Goal: Task Accomplishment & Management: Manage account settings

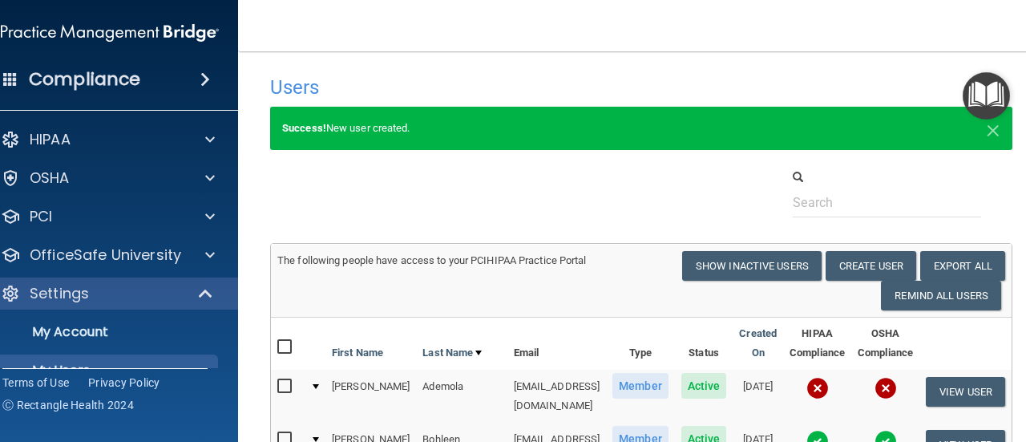
select select "20"
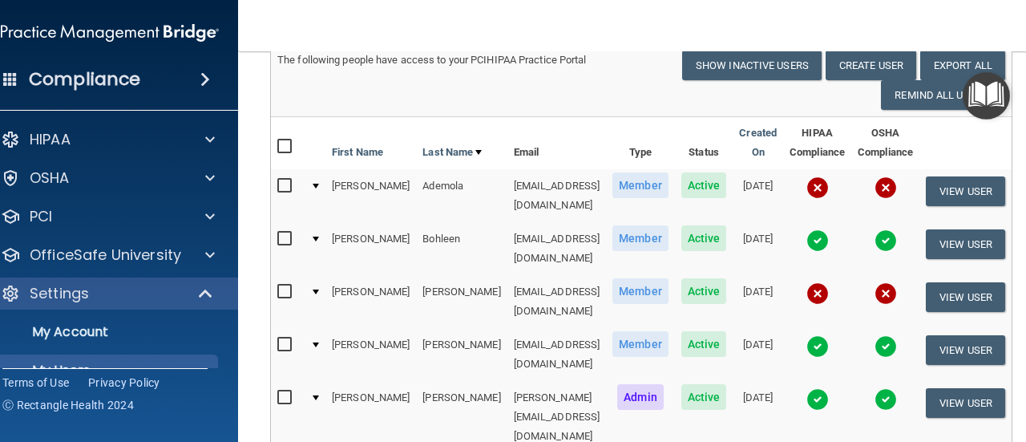
scroll to position [205, 0]
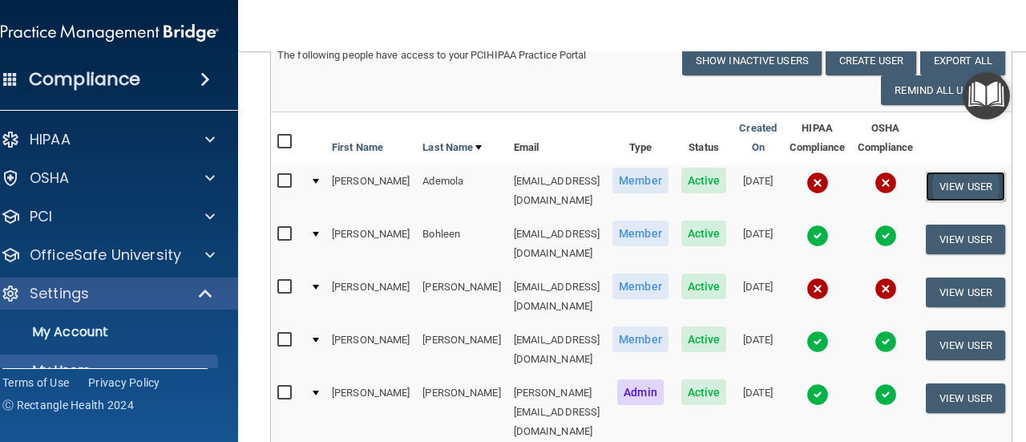
click at [998, 184] on button "View User" at bounding box center [965, 186] width 79 height 30
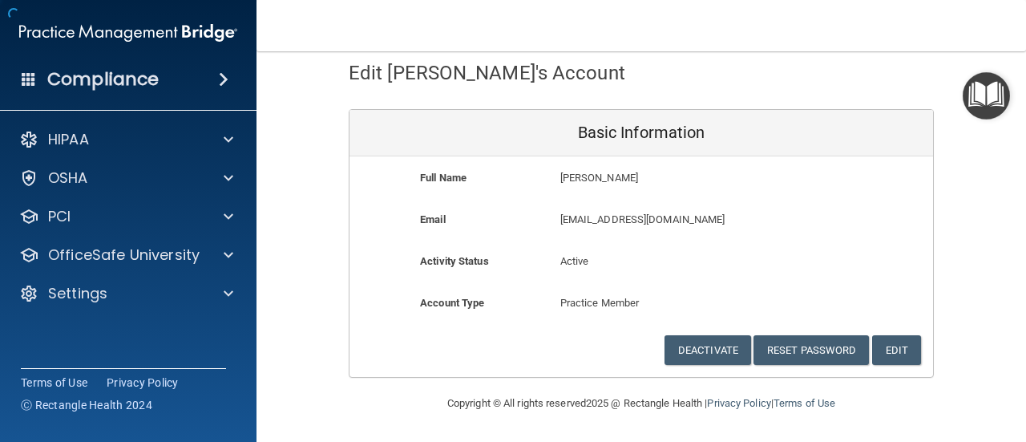
scroll to position [77, 0]
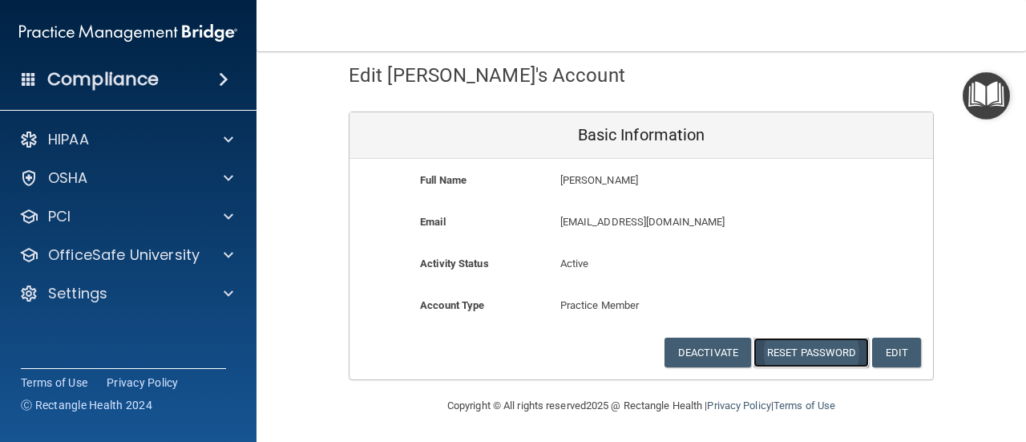
click at [797, 348] on button "Reset Password" at bounding box center [810, 352] width 115 height 30
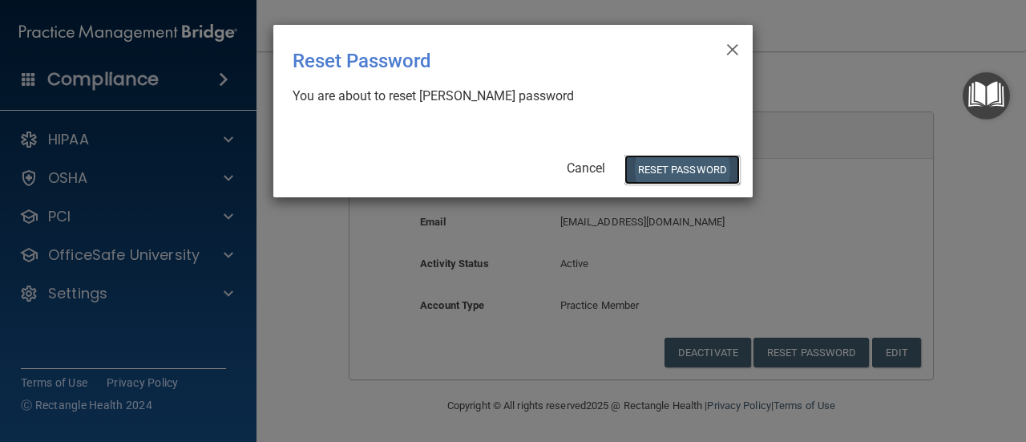
click at [689, 168] on button "Reset Password" at bounding box center [681, 170] width 115 height 30
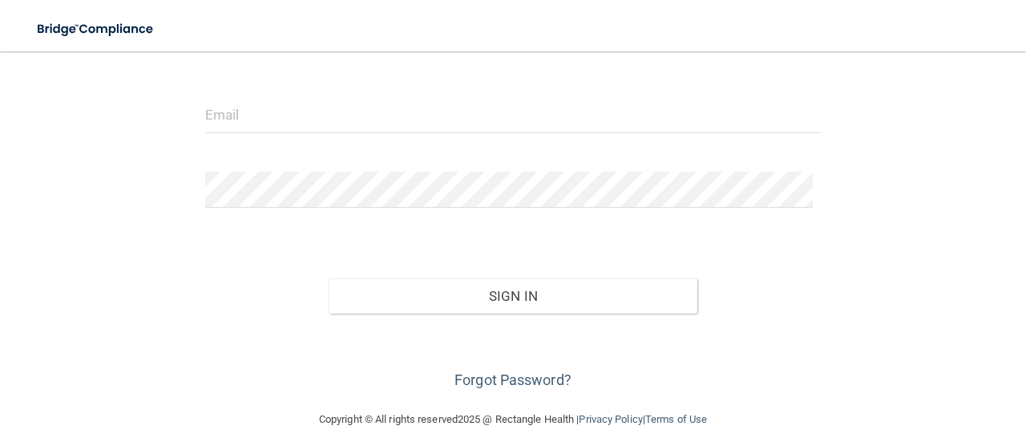
scroll to position [184, 0]
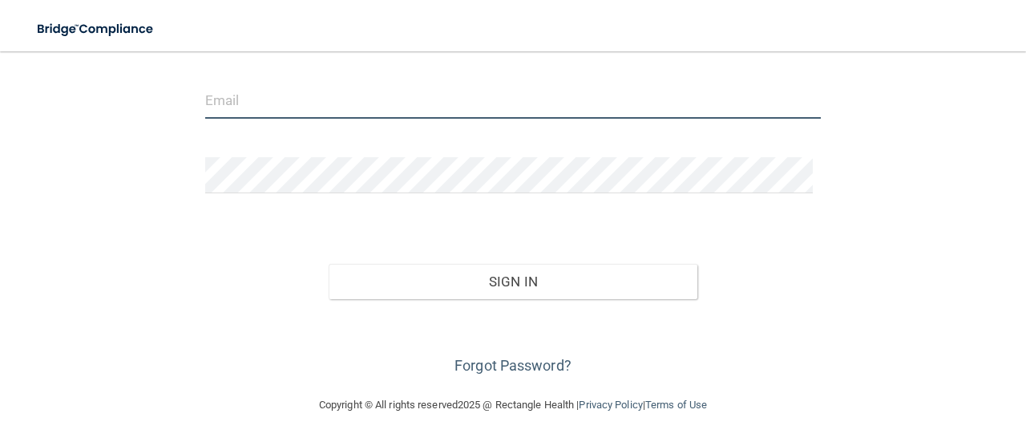
type input "[PERSON_NAME][EMAIL_ADDRESS][DOMAIN_NAME]"
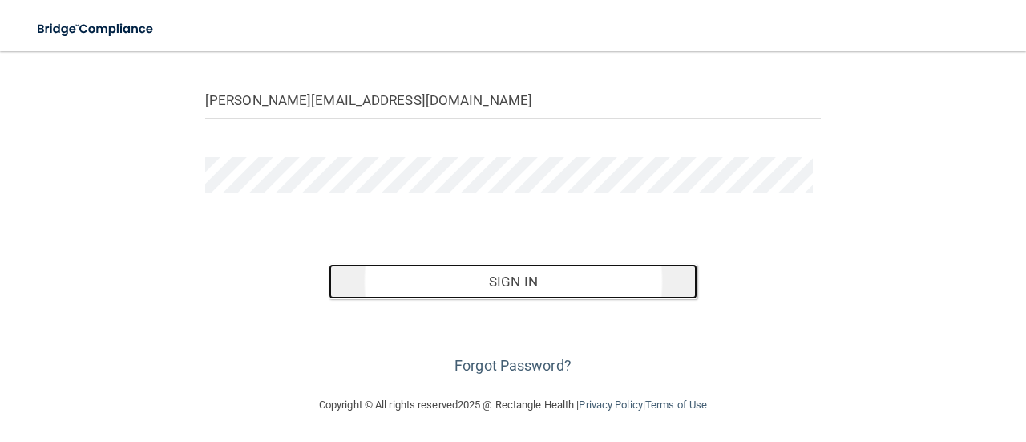
click at [582, 282] on button "Sign In" at bounding box center [513, 281] width 369 height 35
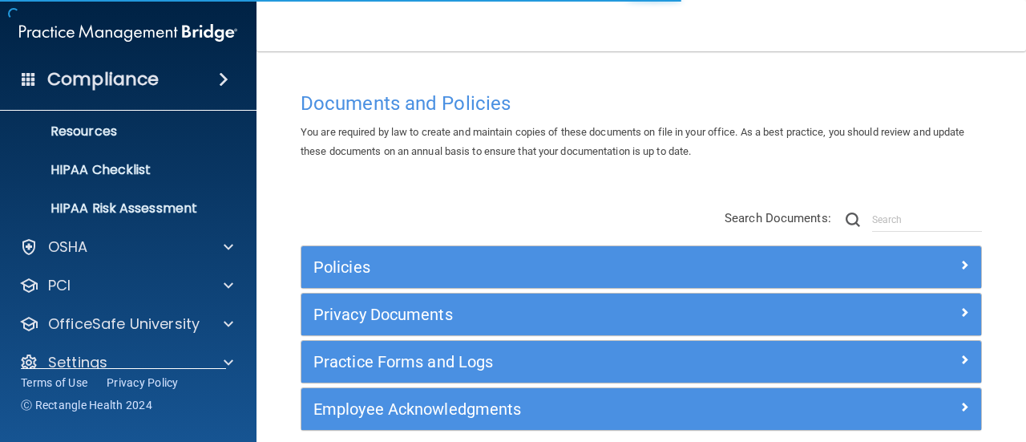
scroll to position [223, 0]
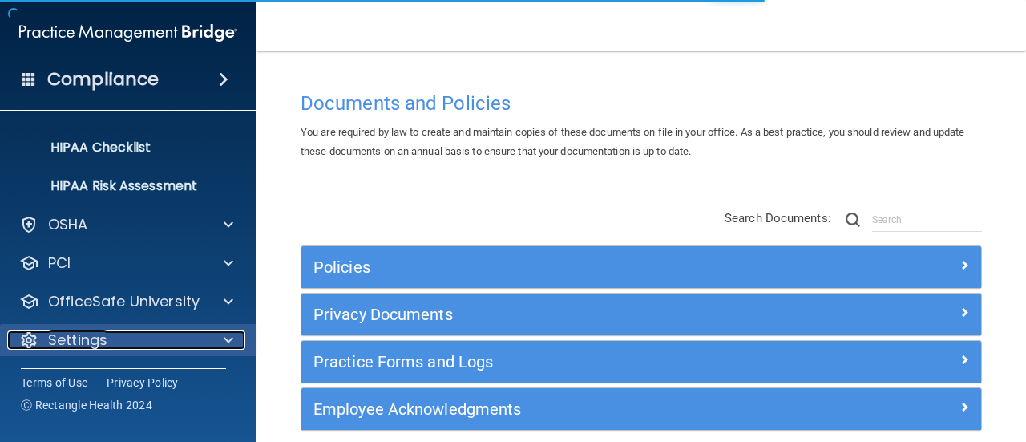
click at [181, 347] on div "Settings" at bounding box center [106, 339] width 199 height 19
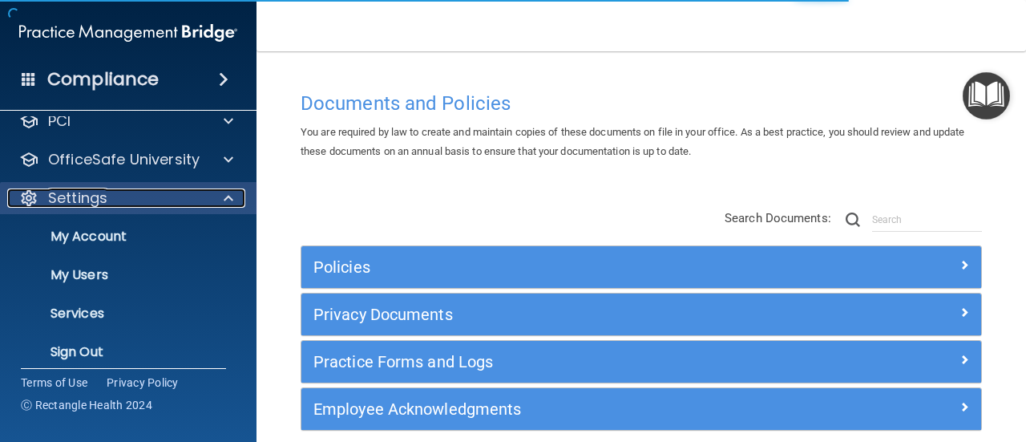
scroll to position [377, 0]
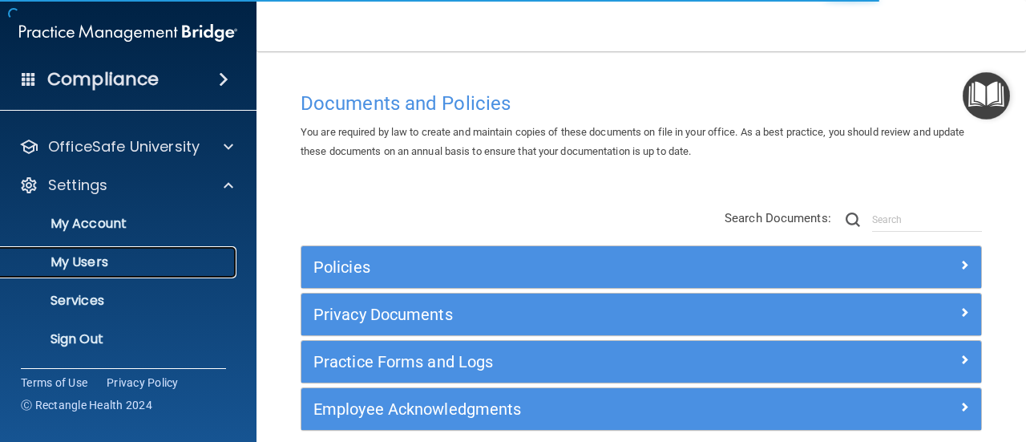
click at [79, 261] on p "My Users" at bounding box center [119, 262] width 219 height 16
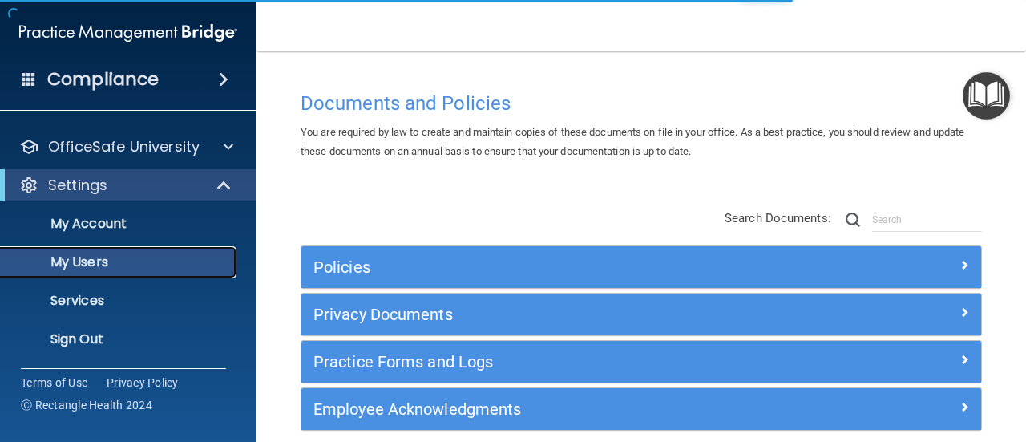
scroll to position [107, 0]
select select "20"
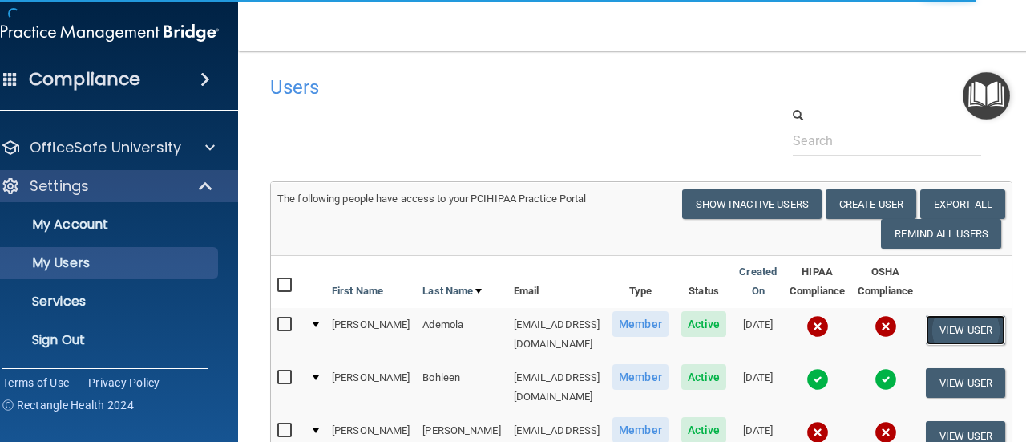
click at [981, 329] on button "View User" at bounding box center [965, 330] width 79 height 30
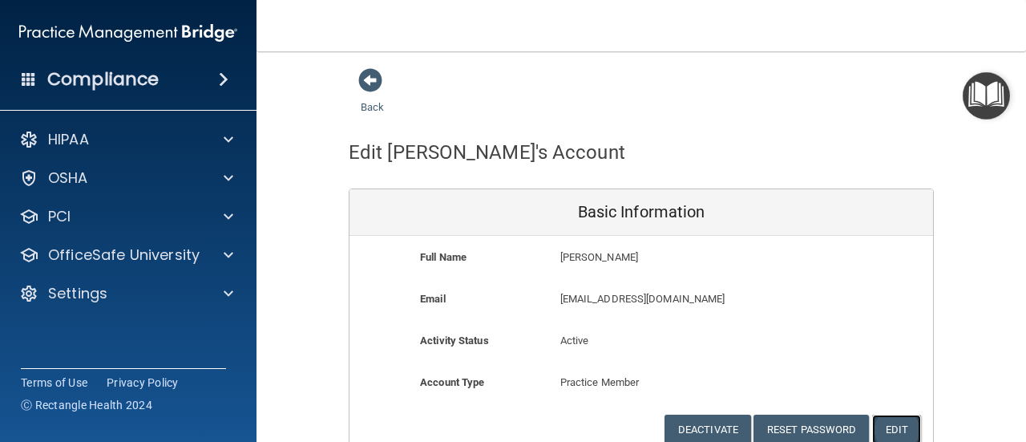
click at [886, 427] on button "Edit" at bounding box center [896, 429] width 49 height 30
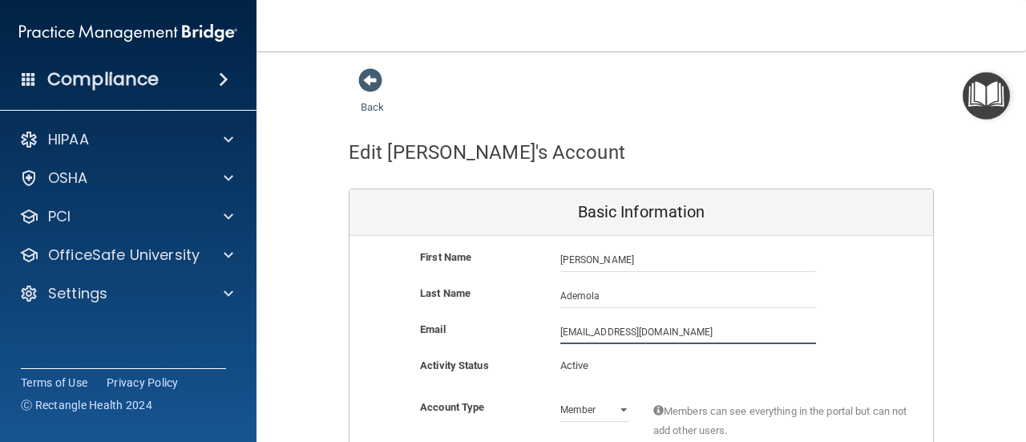
click at [719, 333] on input "[EMAIL_ADDRESS][DOMAIN_NAME]" at bounding box center [688, 332] width 256 height 24
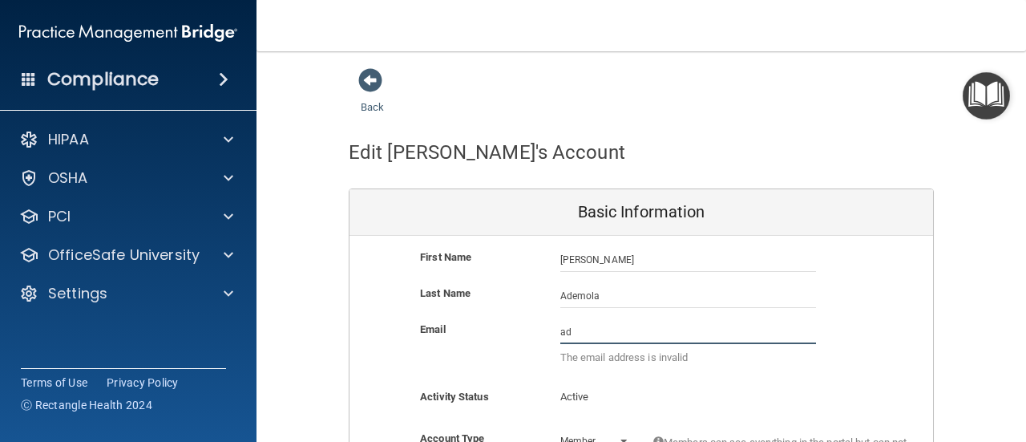
type input "a"
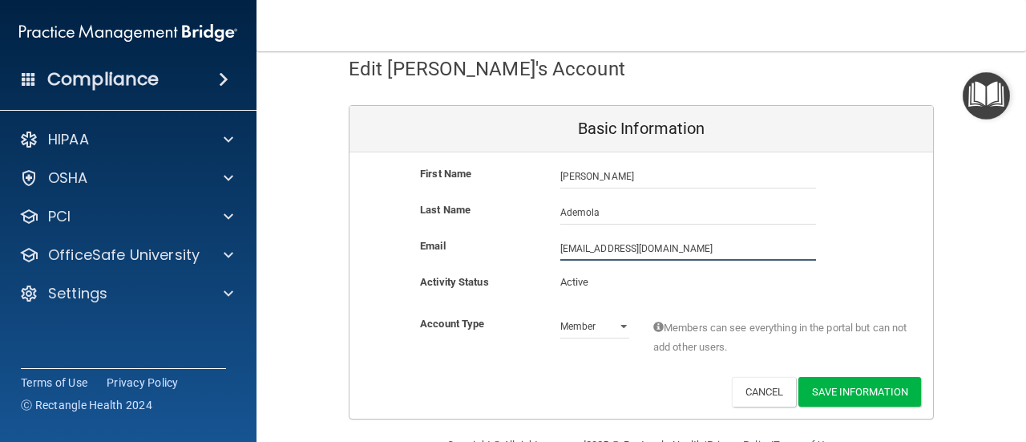
scroll to position [123, 0]
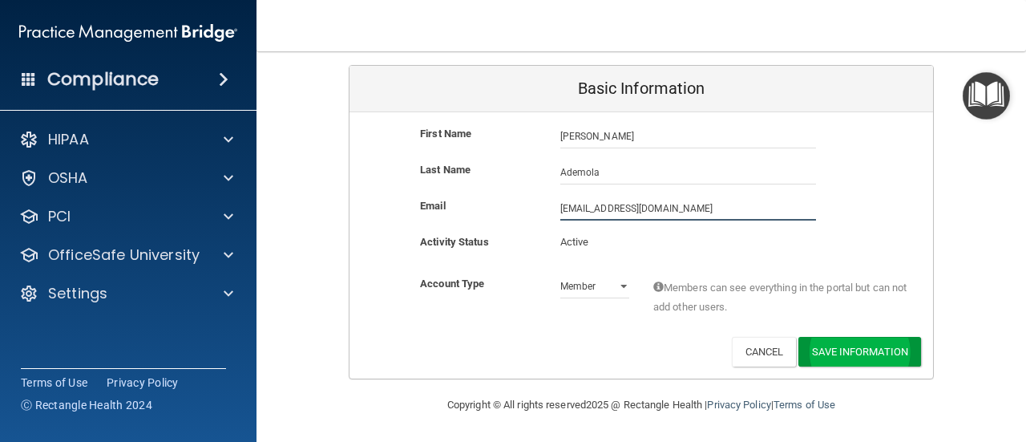
type input "adekunleademola2003@gmail.com"
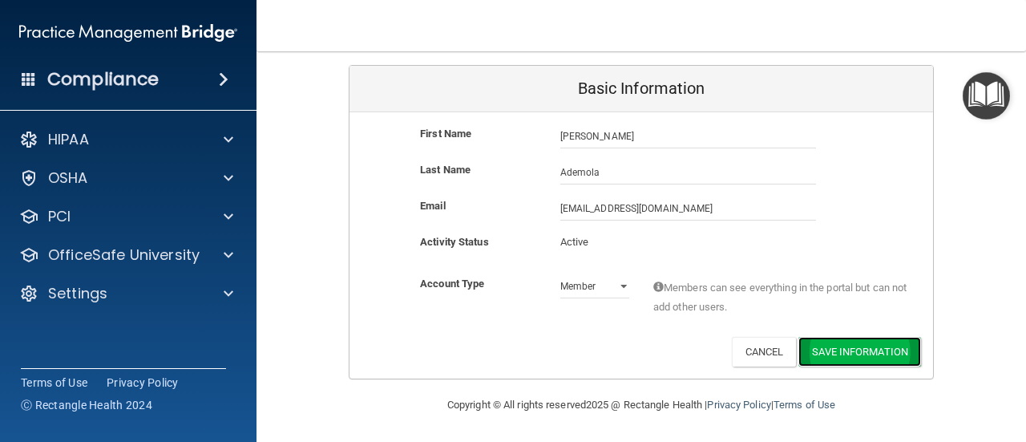
click at [865, 352] on button "Save Information" at bounding box center [859, 352] width 123 height 30
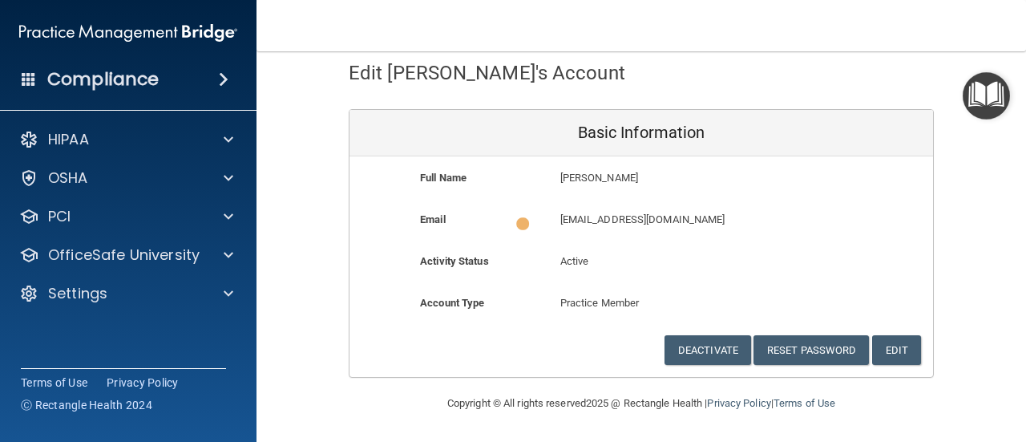
scroll to position [77, 0]
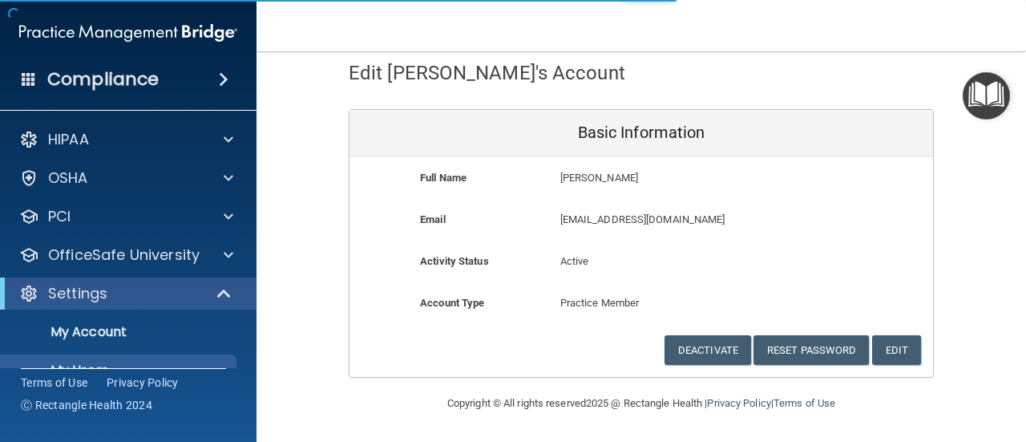
select select "20"
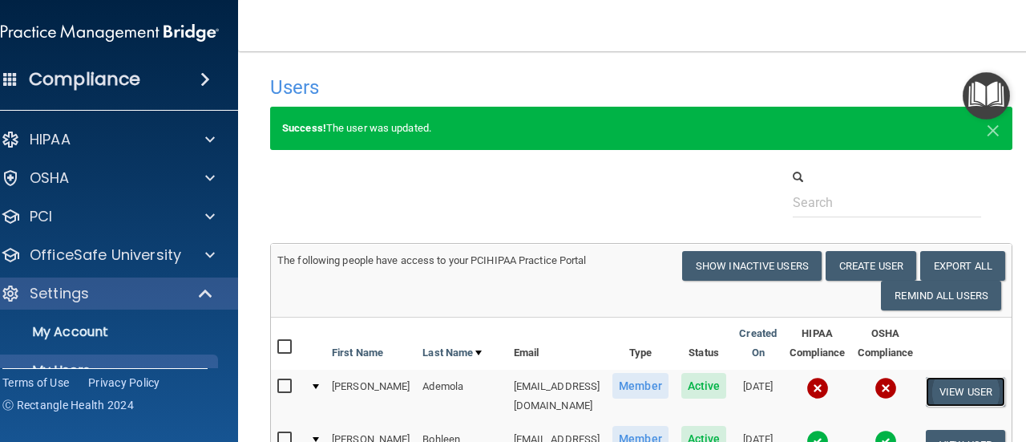
click at [974, 393] on button "View User" at bounding box center [965, 392] width 79 height 30
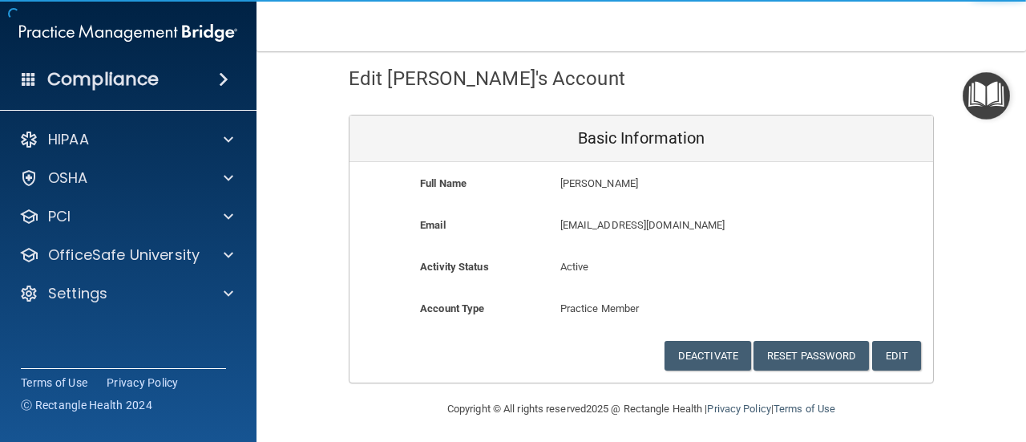
scroll to position [77, 0]
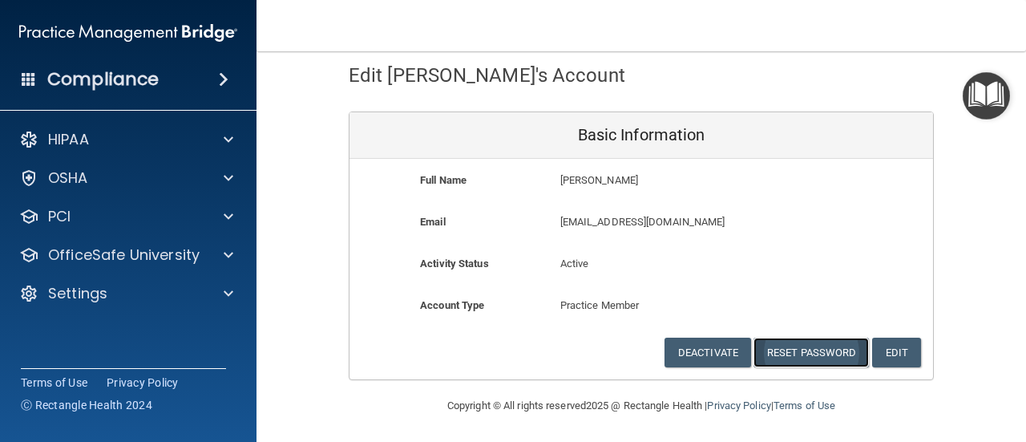
click at [813, 356] on button "Reset Password" at bounding box center [810, 352] width 115 height 30
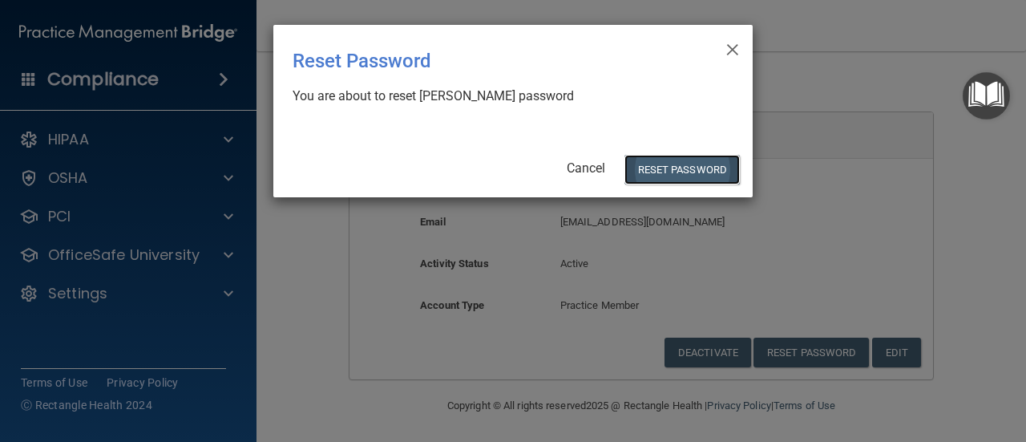
click at [680, 170] on button "Reset Password" at bounding box center [681, 170] width 115 height 30
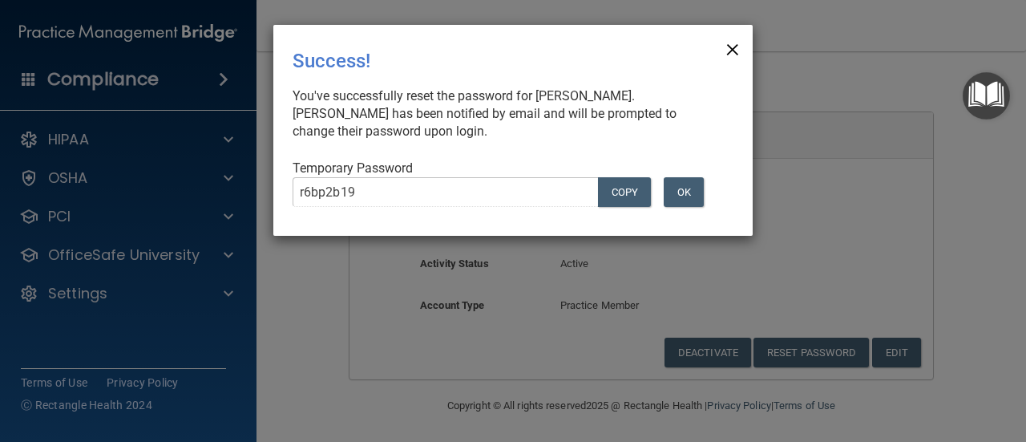
click at [729, 53] on span "×" at bounding box center [732, 47] width 14 height 32
